Goal: Find specific page/section: Find specific page/section

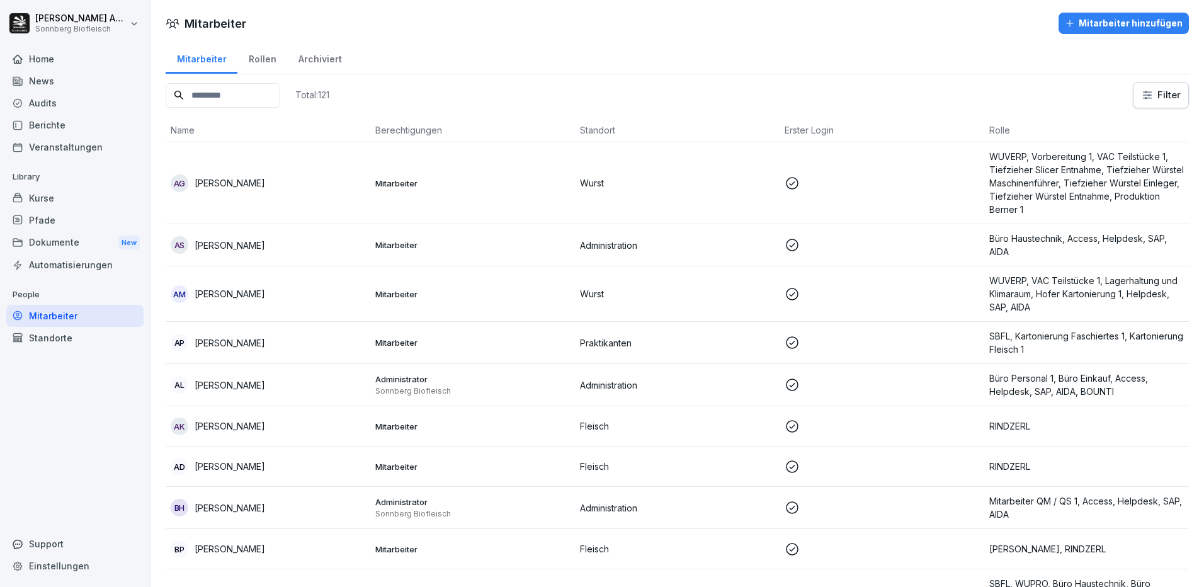
click at [229, 85] on input at bounding box center [223, 95] width 115 height 25
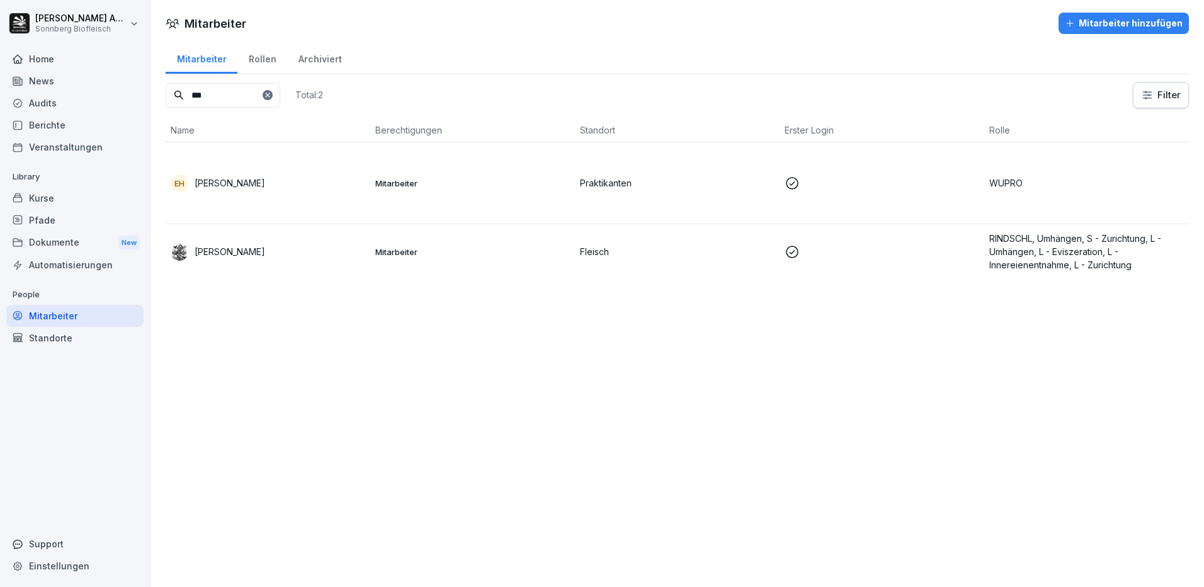
click at [205, 249] on p "[PERSON_NAME]" at bounding box center [230, 251] width 71 height 13
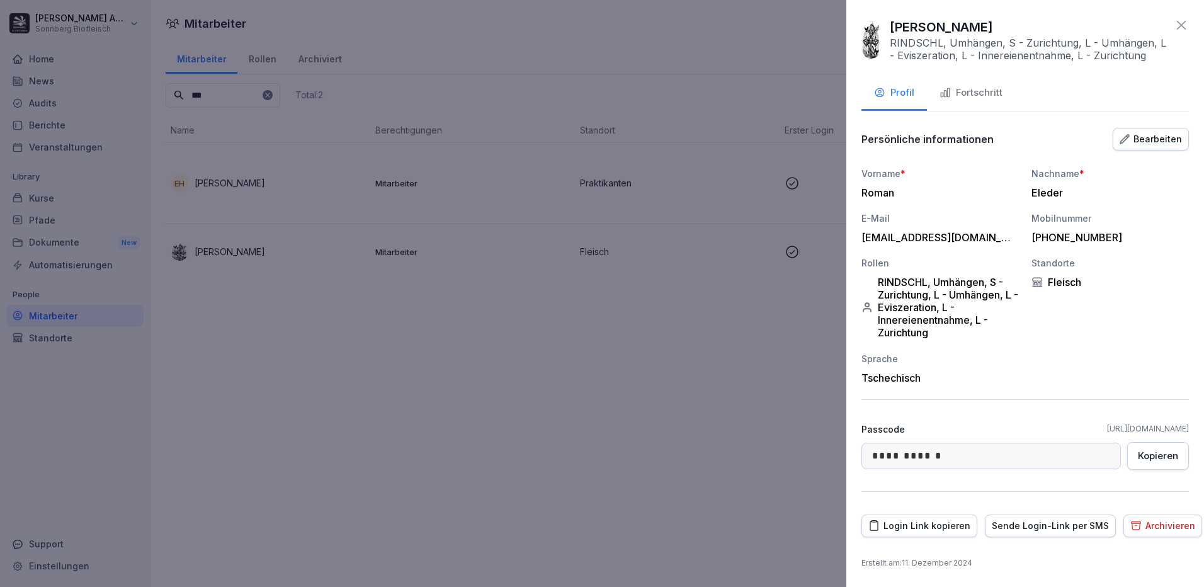
click at [983, 99] on div "Fortschritt" at bounding box center [971, 93] width 63 height 14
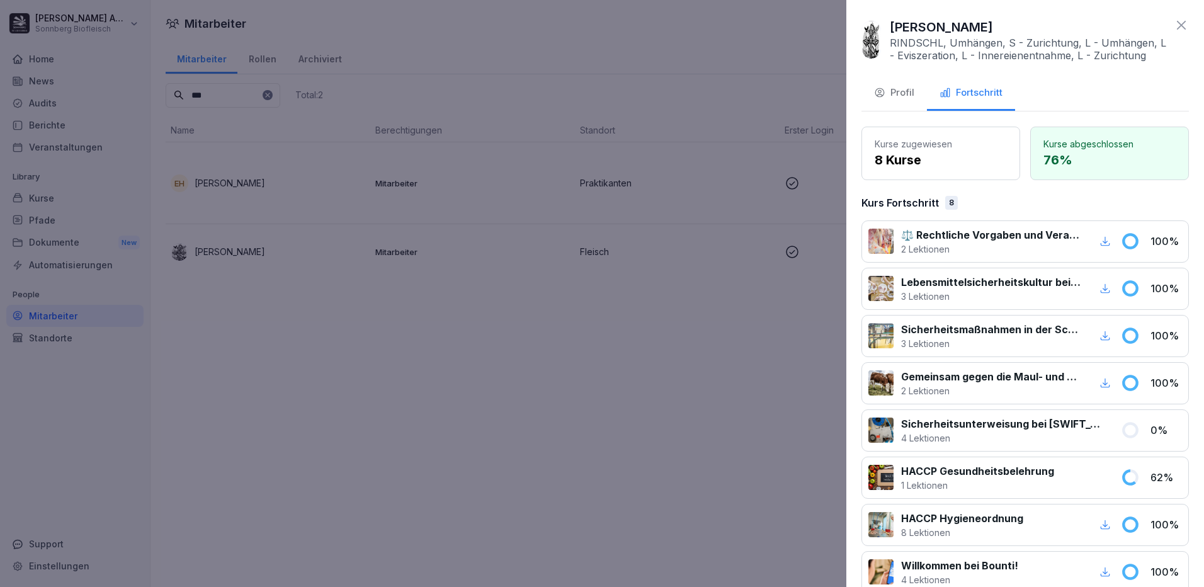
click at [905, 103] on button "Profil" at bounding box center [895, 94] width 66 height 34
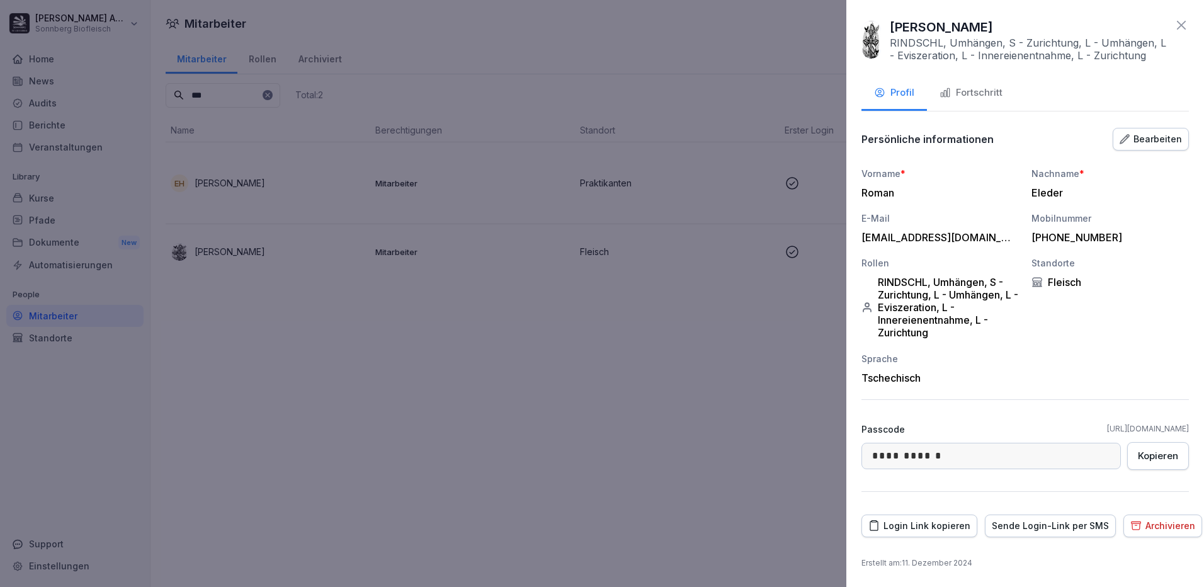
click at [217, 86] on div at bounding box center [602, 293] width 1204 height 587
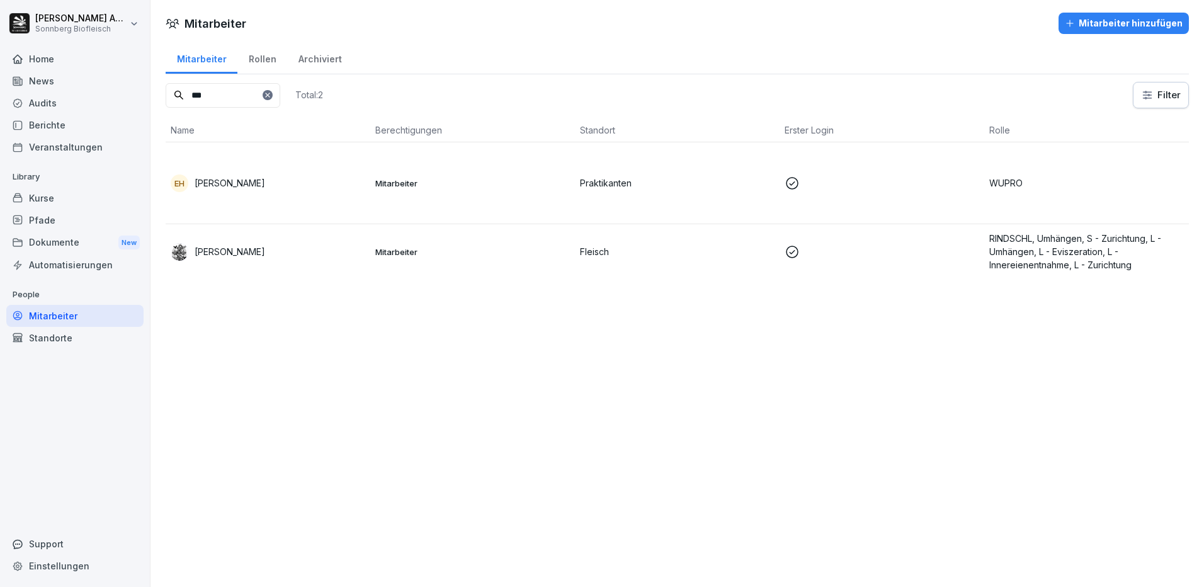
click at [112, 71] on div "[PERSON_NAME] Biofleisch Home News Audits Berichte Veranstaltungen Library Kurs…" at bounding box center [602, 293] width 1204 height 587
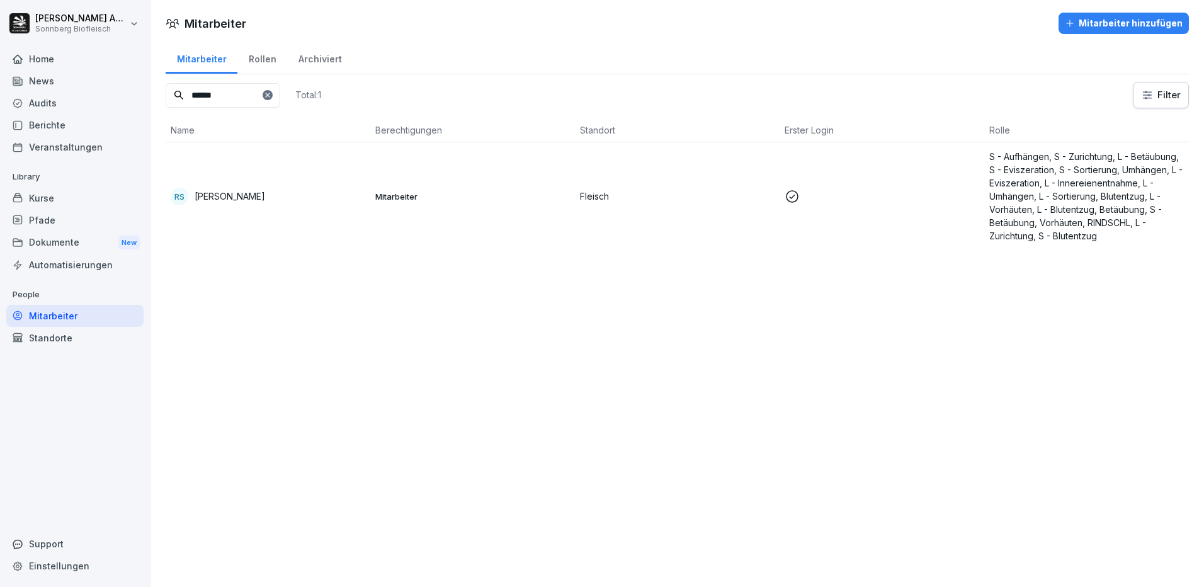
type input "******"
click at [260, 200] on div "RS [PERSON_NAME]" at bounding box center [268, 197] width 195 height 18
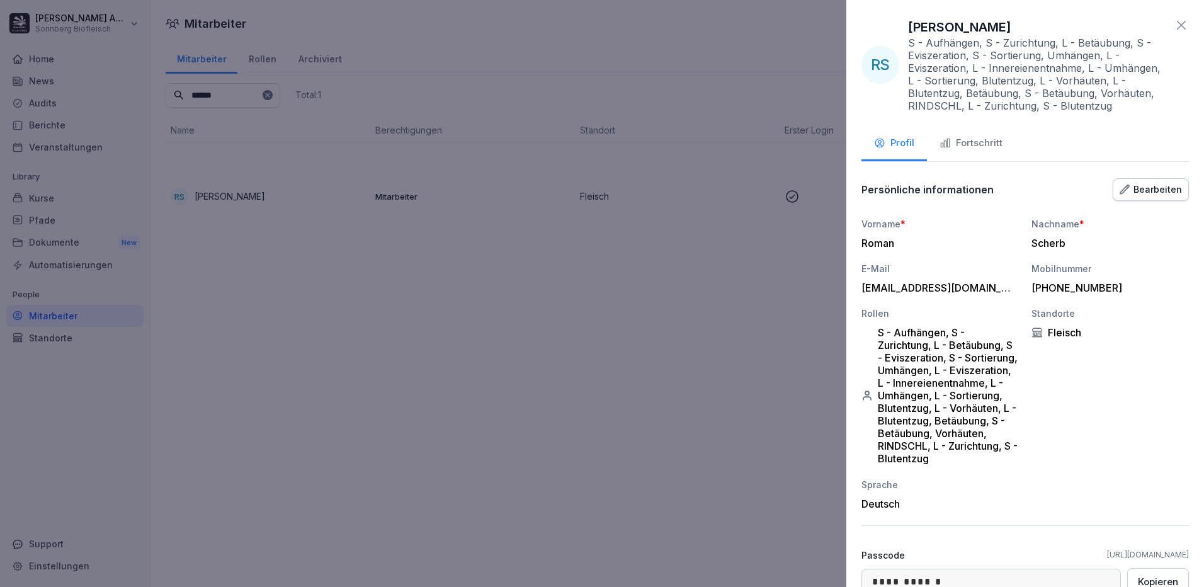
click at [1010, 142] on button "Fortschritt" at bounding box center [971, 144] width 88 height 34
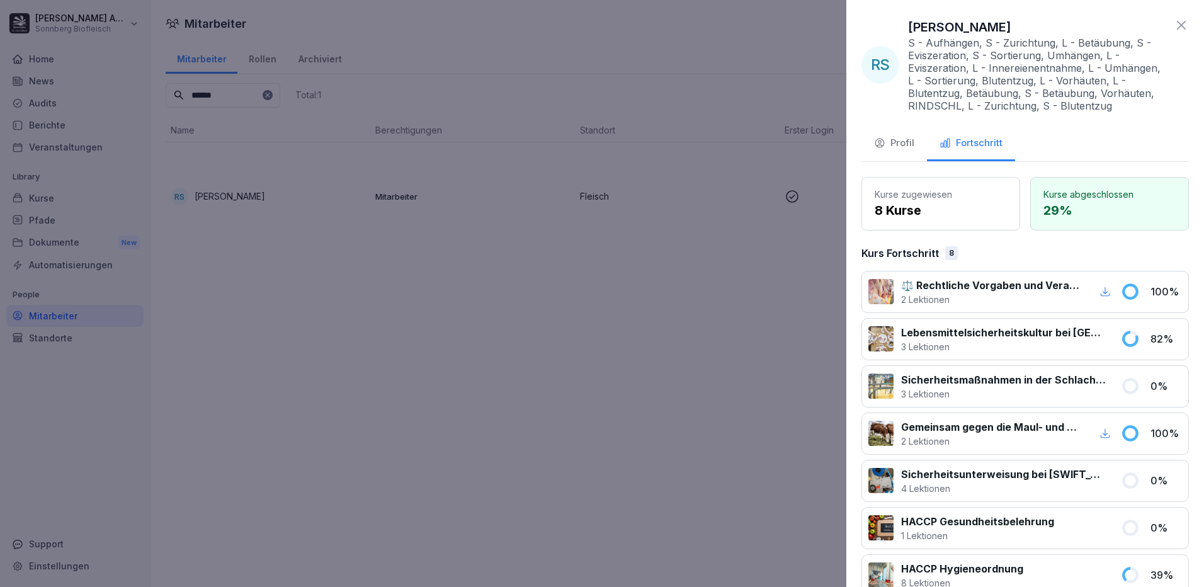
click at [869, 151] on button "Profil" at bounding box center [895, 144] width 66 height 34
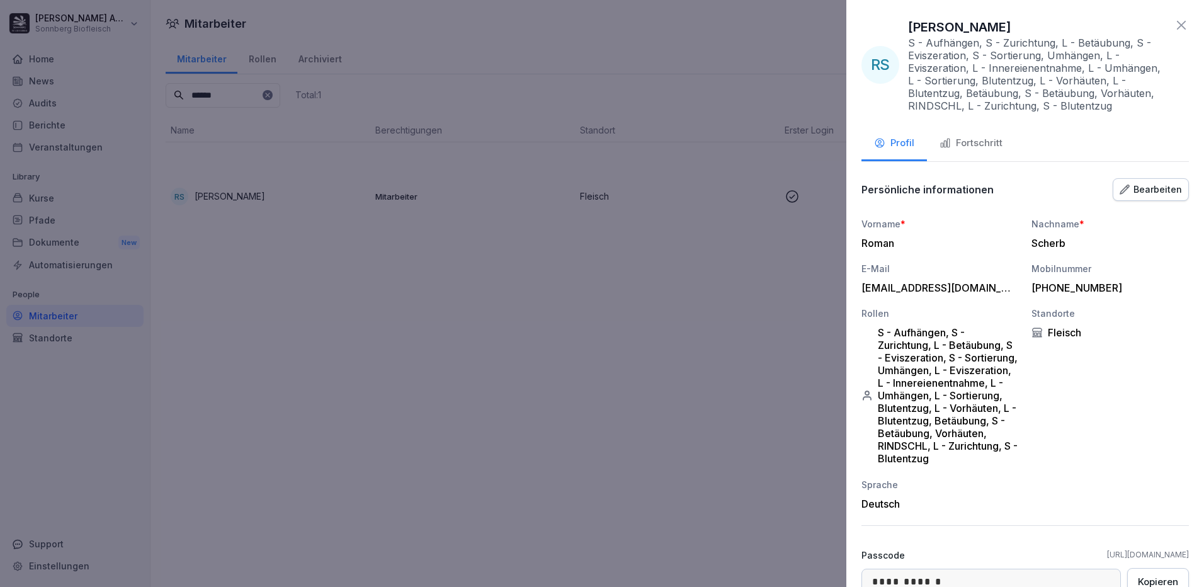
click at [1177, 26] on icon at bounding box center [1181, 25] width 9 height 9
